Goal: Contribute content: Add original content to the website for others to see

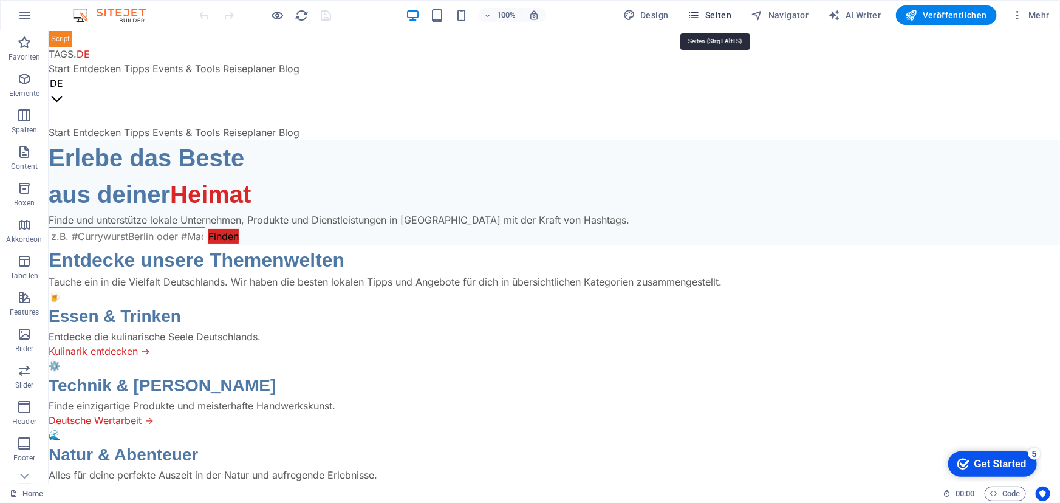
click at [723, 11] on span "Seiten" at bounding box center [710, 15] width 44 height 12
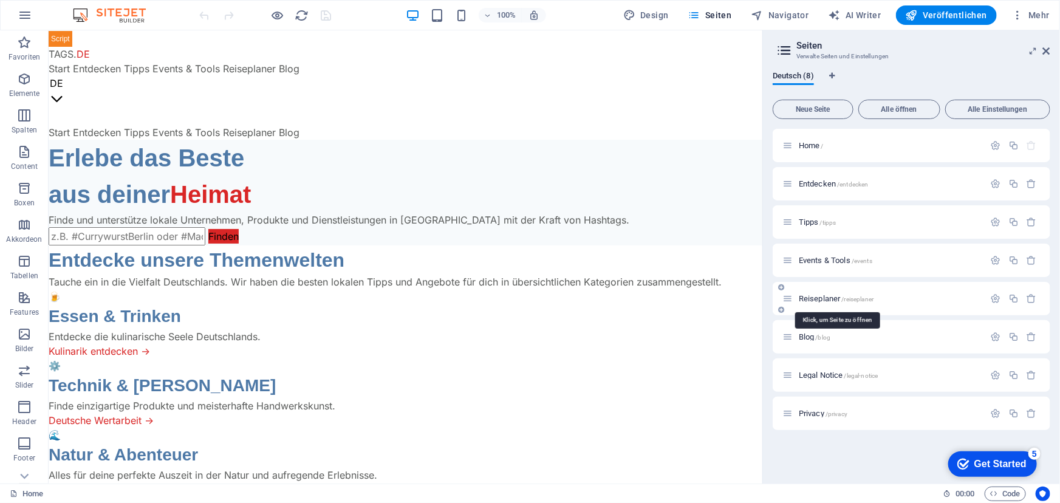
click at [823, 297] on span "Reiseplaner /reiseplaner" at bounding box center [836, 298] width 75 height 9
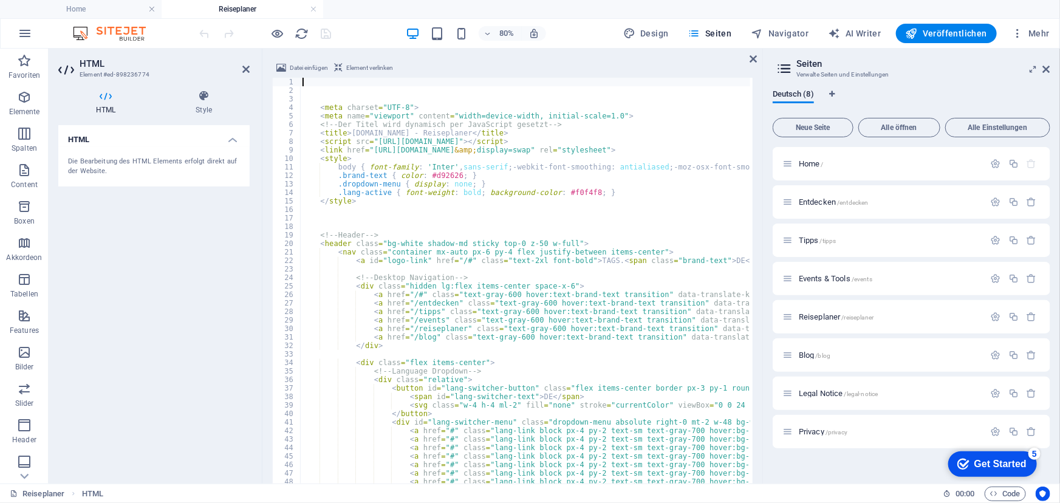
scroll to position [1122, 0]
click at [1047, 69] on icon at bounding box center [1046, 69] width 7 height 10
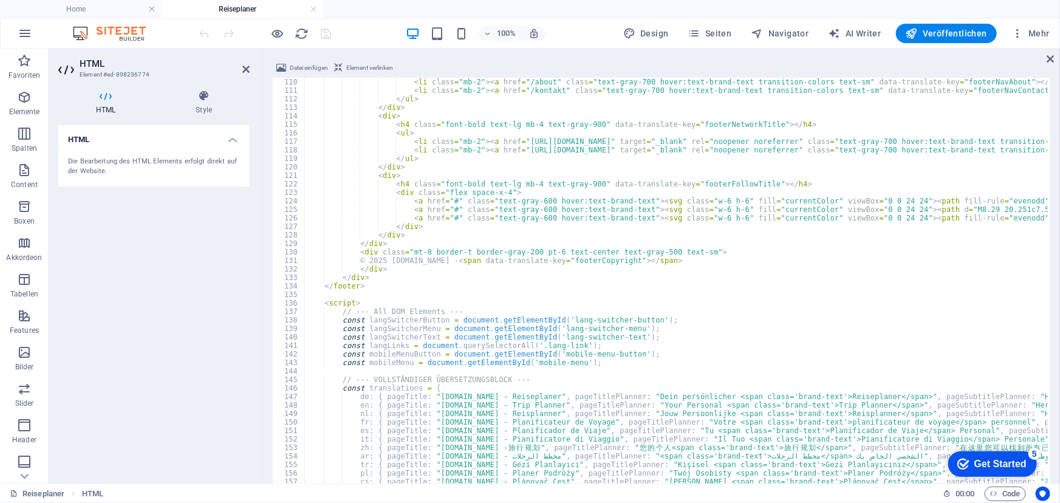
scroll to position [927, 0]
type textarea "© 2025 [DOMAIN_NAME] - <span data-translate-key="footerCopyright"></span>"
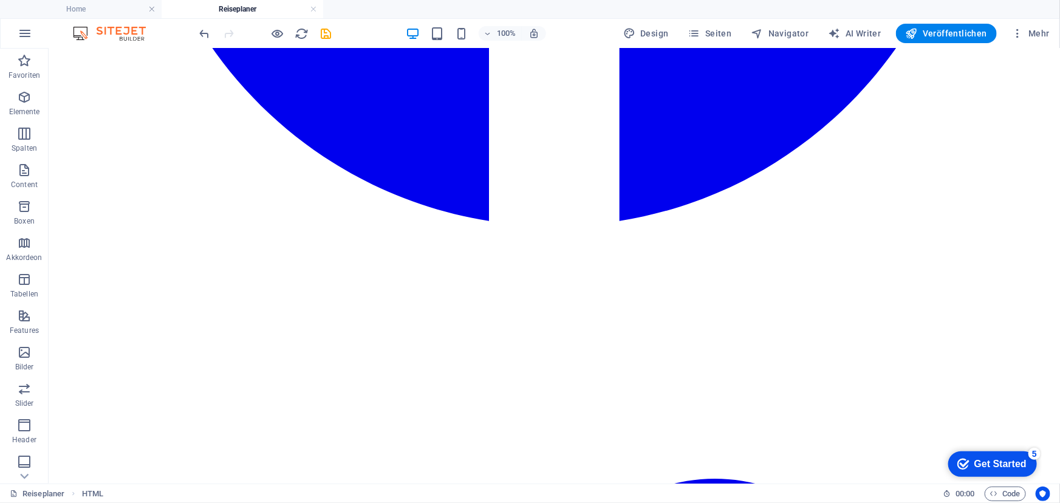
scroll to position [0, 0]
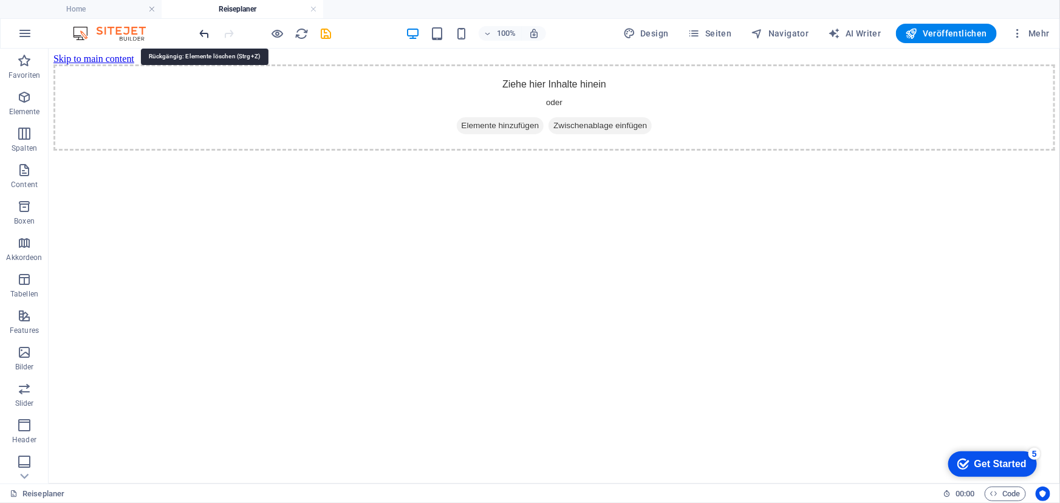
click at [200, 32] on icon "undo" at bounding box center [205, 34] width 14 height 14
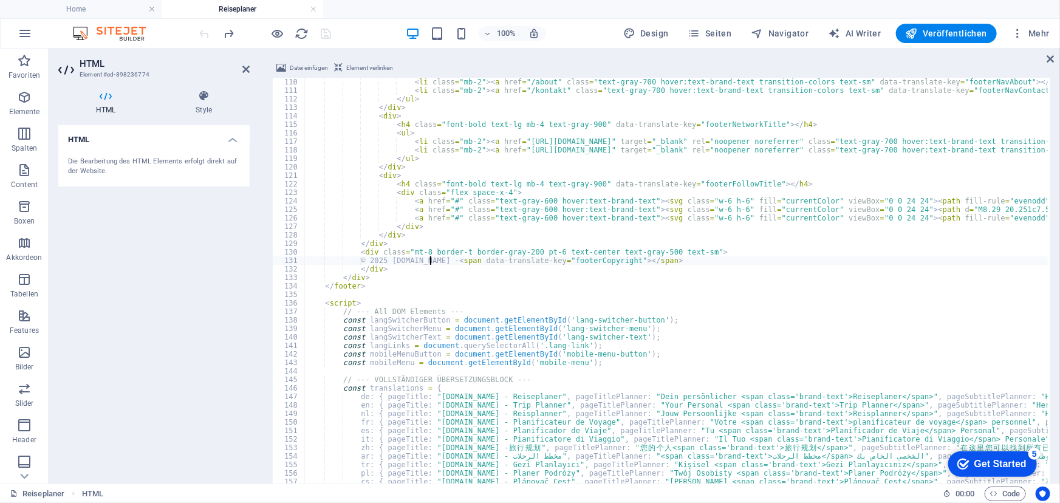
scroll to position [927, 0]
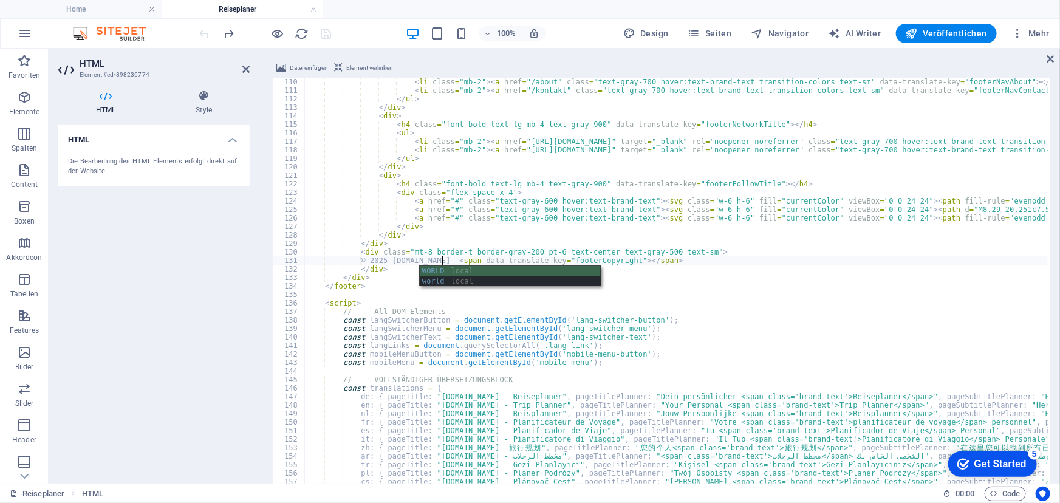
scroll to position [0, 11]
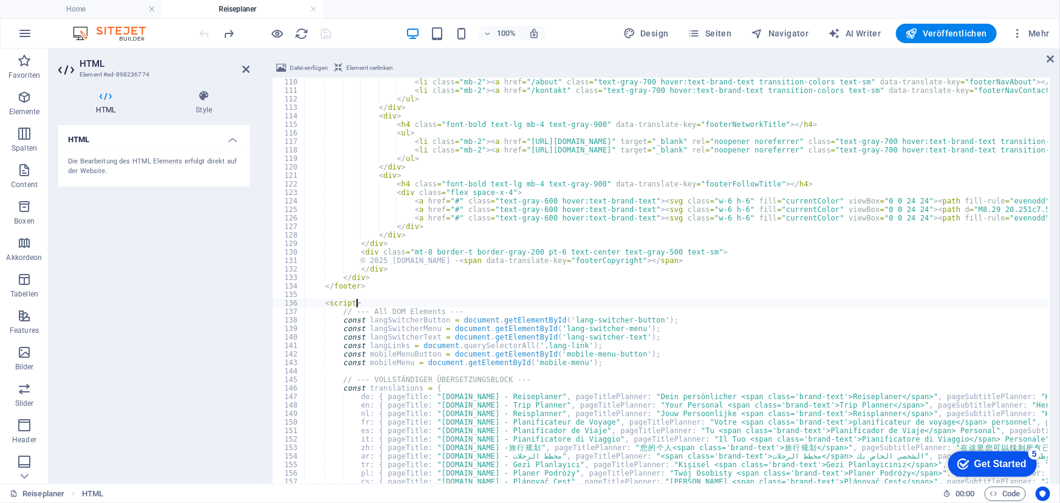
type textarea "<script>"
click at [373, 32] on div "100% Design Seiten Navigator AI Writer Veröffentlichen Mehr" at bounding box center [625, 33] width 857 height 19
click at [327, 35] on icon "save" at bounding box center [327, 34] width 14 height 14
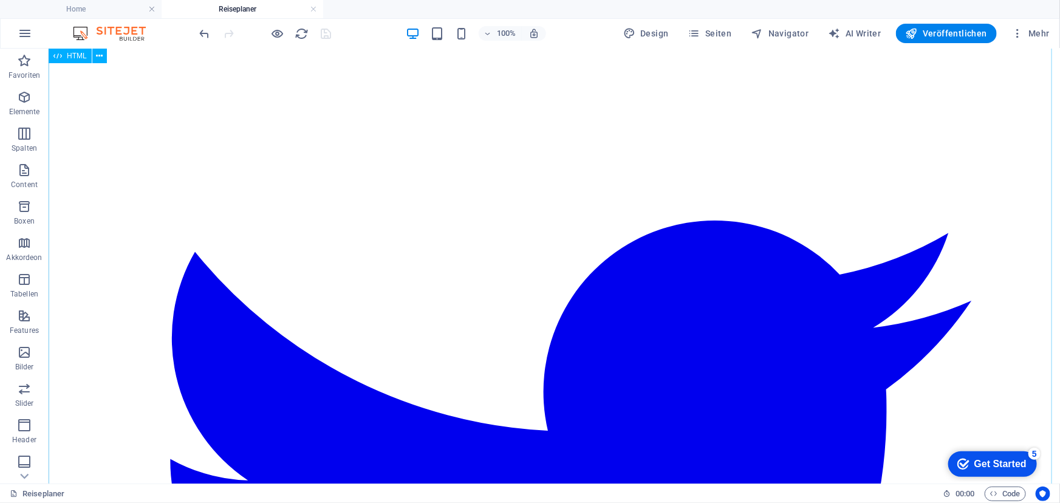
click at [339, 151] on div "[DOMAIN_NAME] - Reiseplaner TAGS. DE Start Entdecken Tipps Events & Tools Reise…" at bounding box center [554, 379] width 1002 height 3389
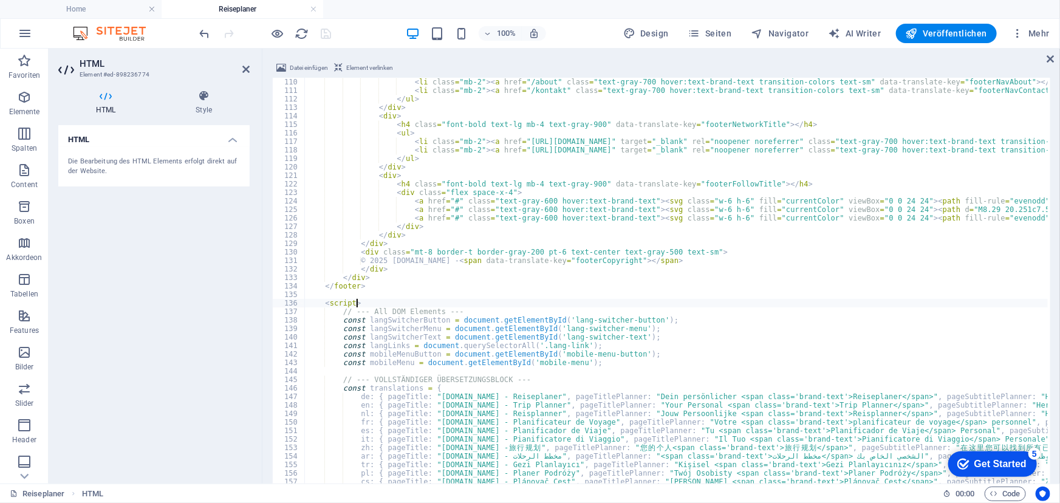
scroll to position [1167, 0]
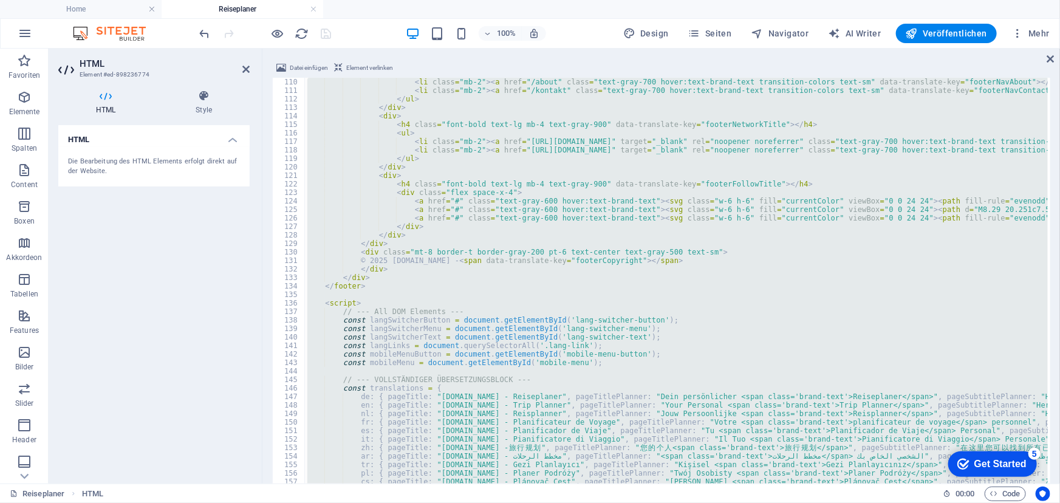
click at [326, 136] on div "< li class = "mb-2" > < a href = "/about" class = "text-gray-700 hover:text-bra…" at bounding box center [676, 300] width 743 height 444
type textarea "<ul>"
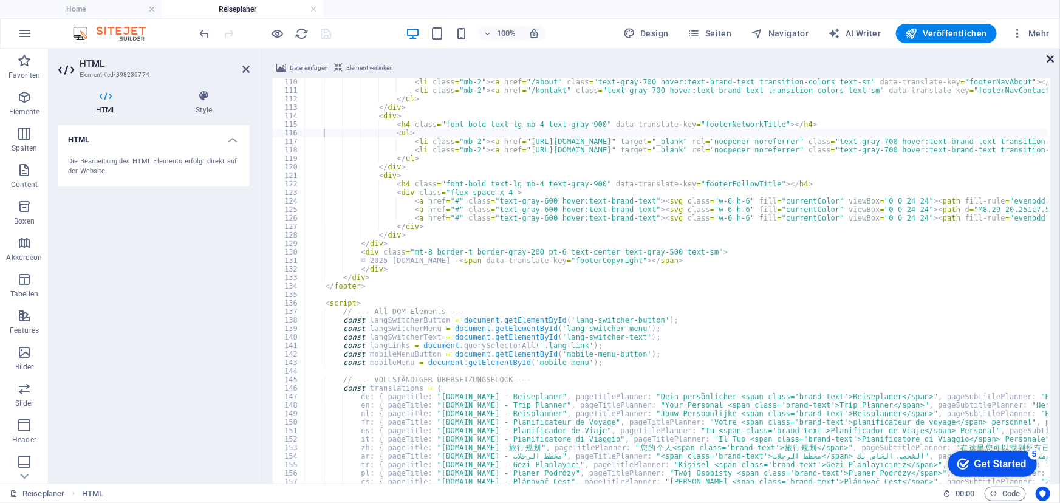
click at [1052, 60] on icon at bounding box center [1050, 59] width 7 height 10
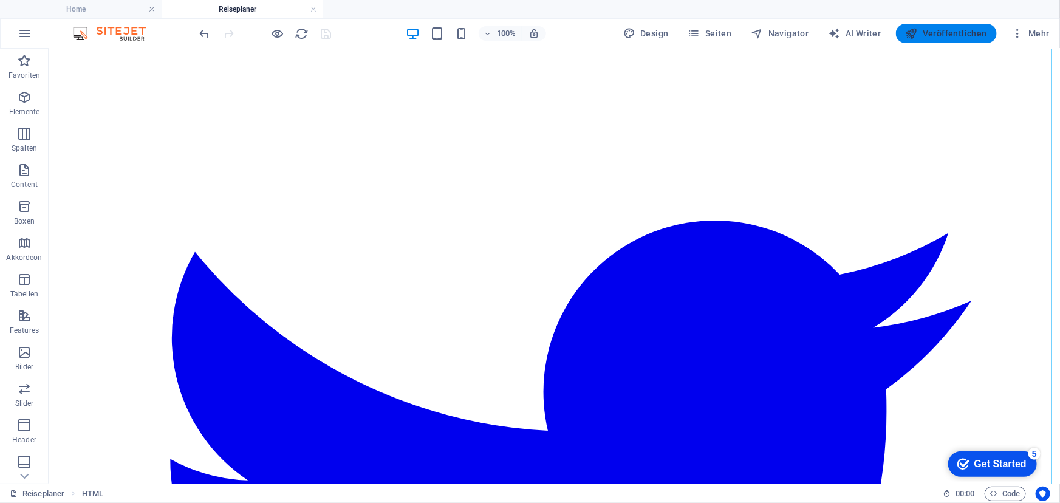
click at [961, 30] on span "Veröffentlichen" at bounding box center [946, 33] width 81 height 12
